Goal: Navigation & Orientation: Find specific page/section

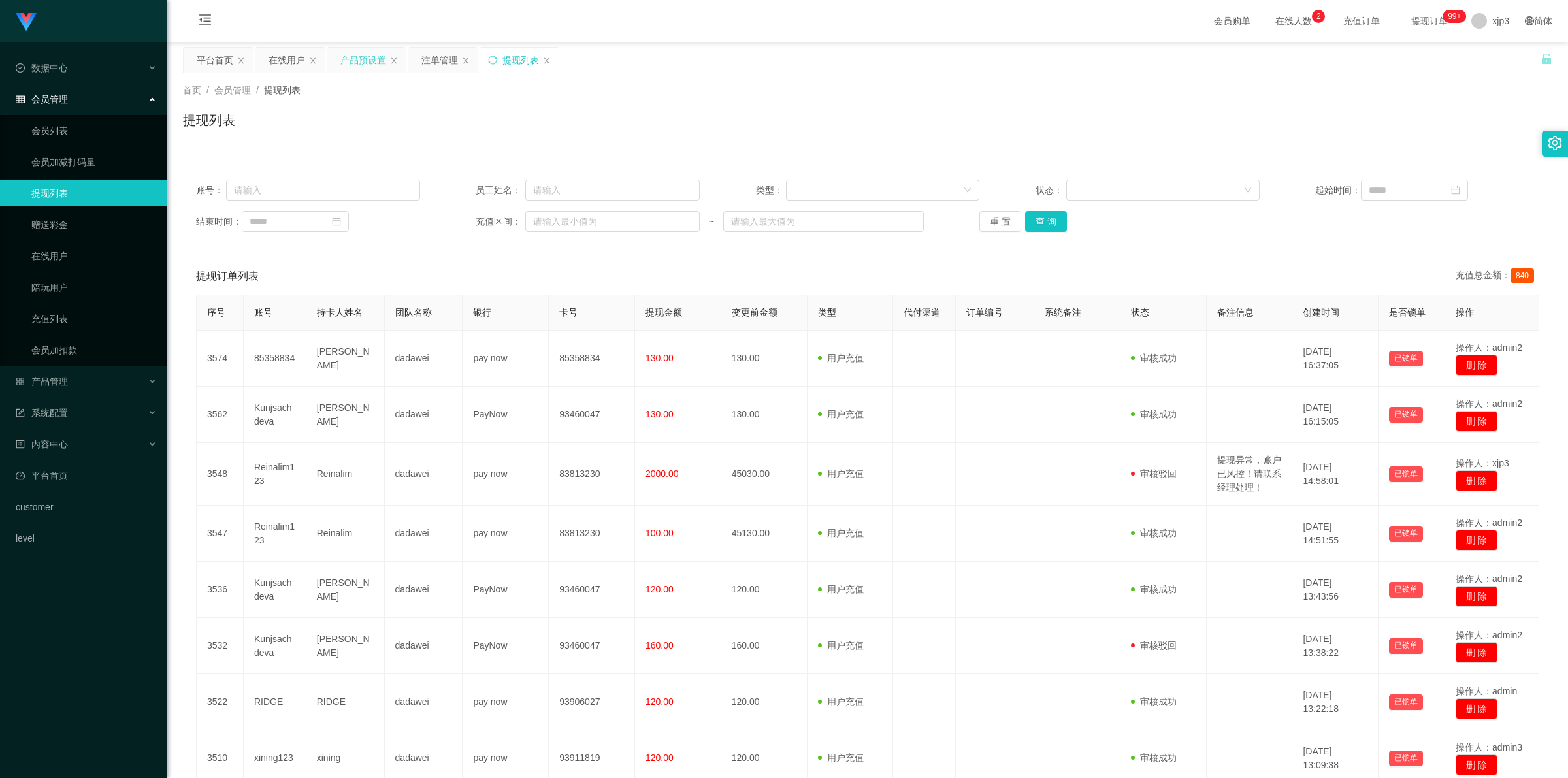
click at [371, 60] on div "产品预设置" at bounding box center [363, 60] width 46 height 25
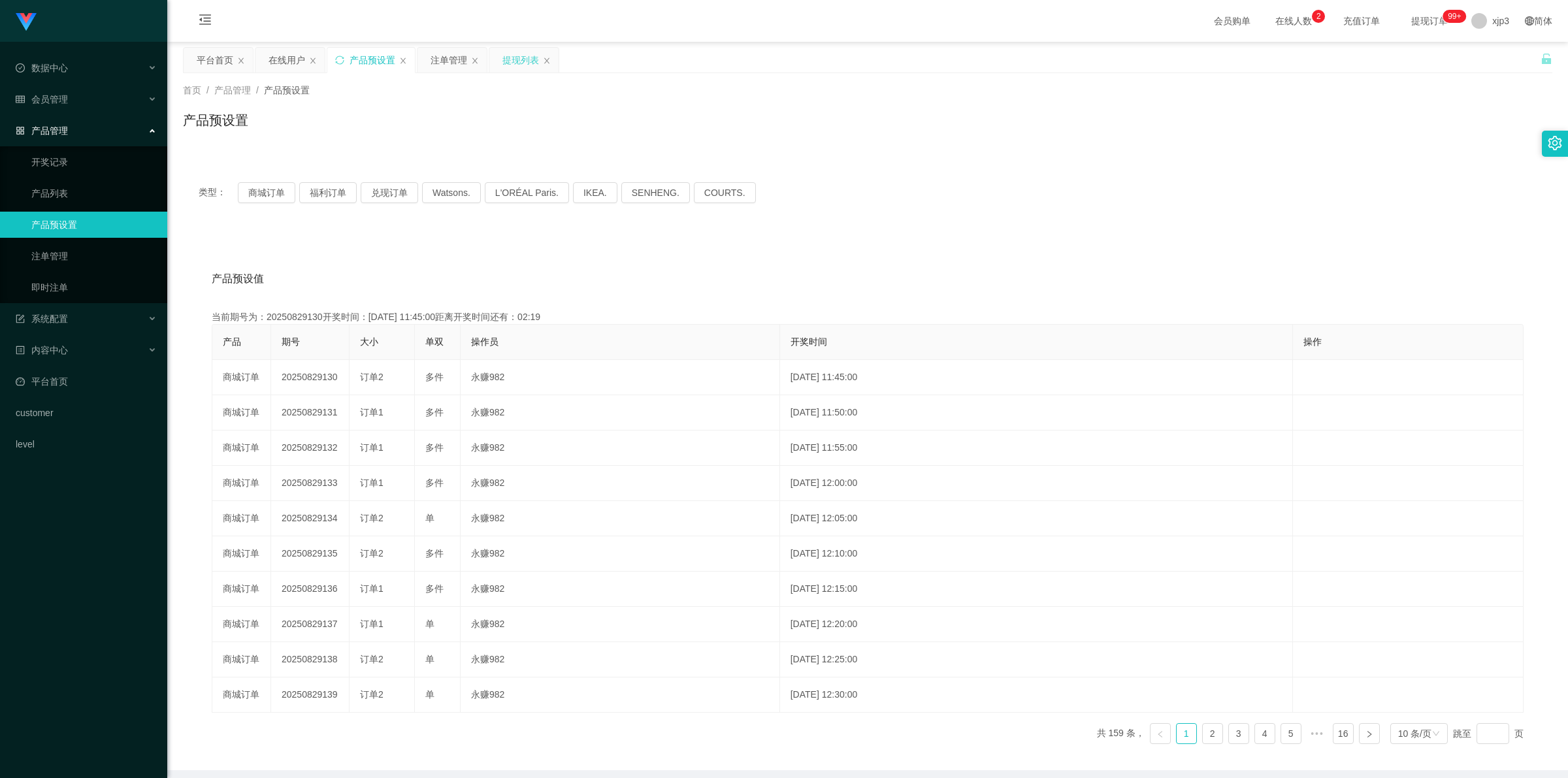
click at [519, 62] on div "提现列表" at bounding box center [521, 60] width 37 height 25
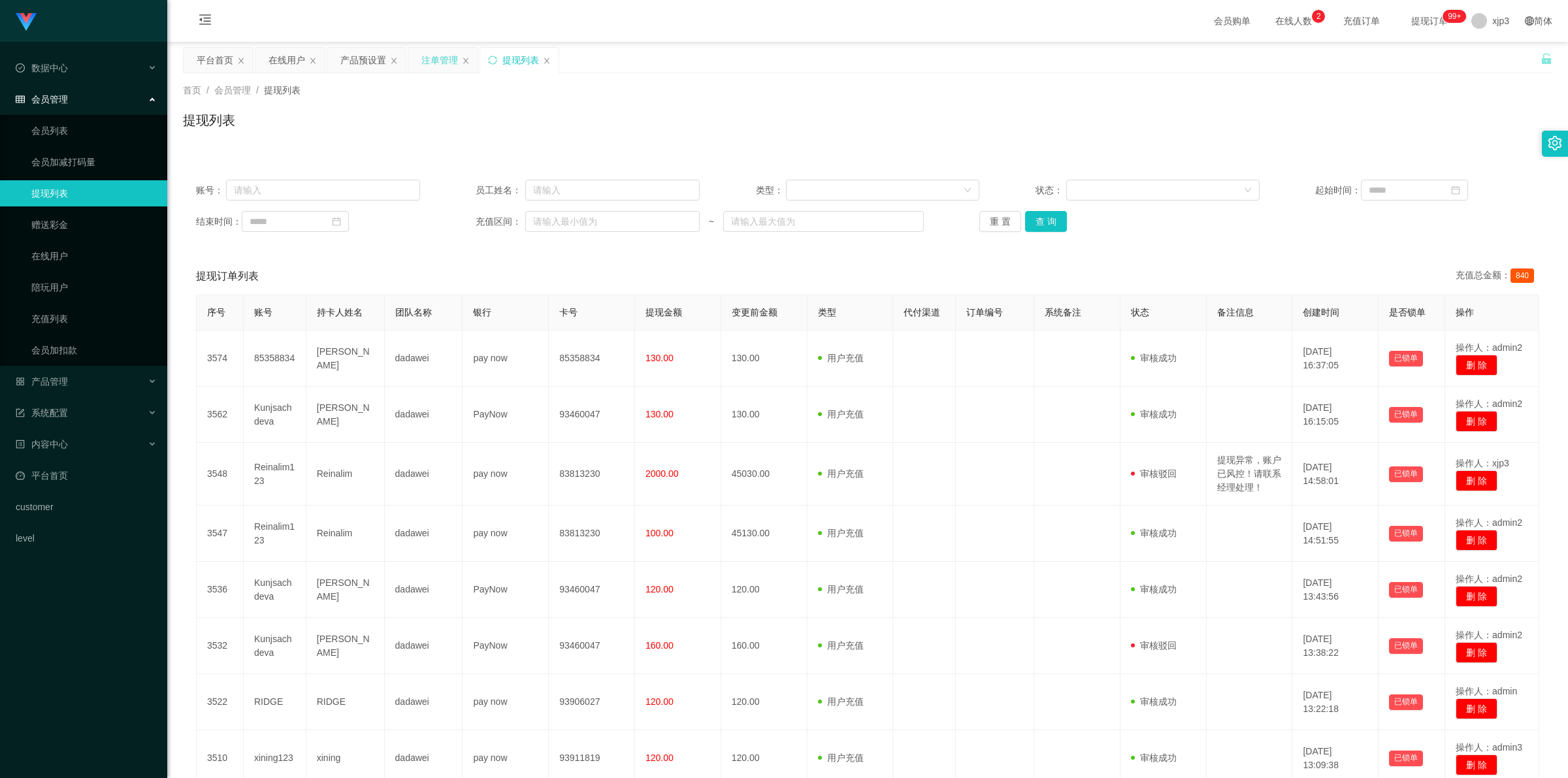
click at [436, 59] on div "注单管理" at bounding box center [440, 60] width 37 height 25
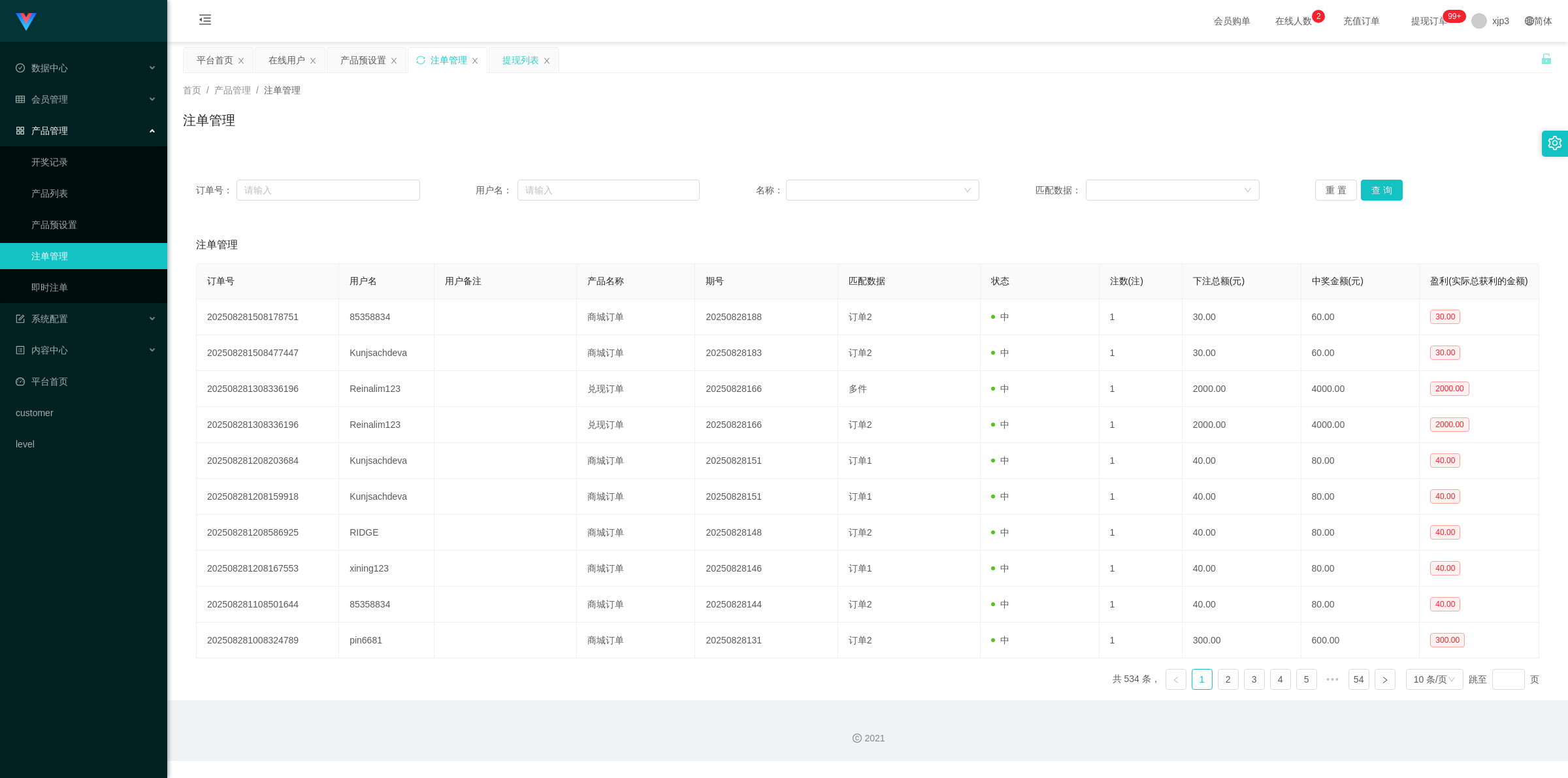
click at [515, 60] on div "提现列表" at bounding box center [521, 60] width 37 height 25
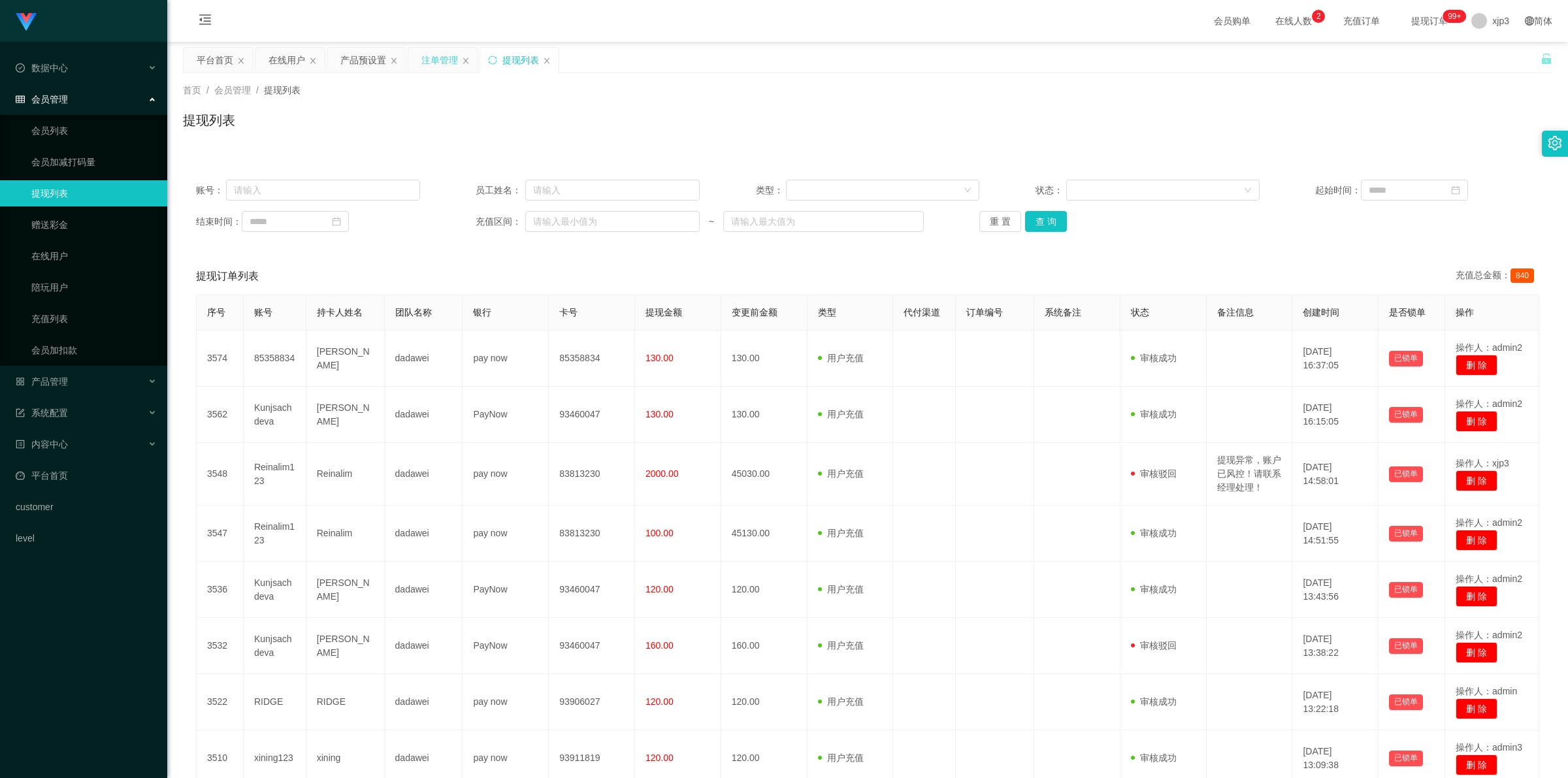
click at [454, 63] on div "注单管理" at bounding box center [440, 60] width 37 height 25
